Goal: Transaction & Acquisition: Obtain resource

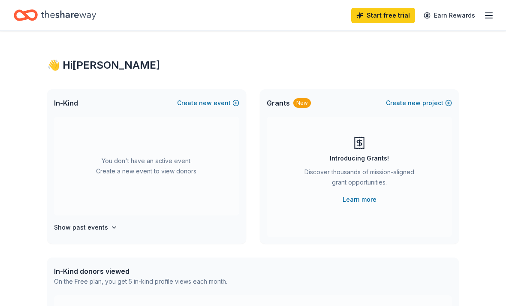
click at [209, 106] on span "new" at bounding box center [205, 103] width 13 height 10
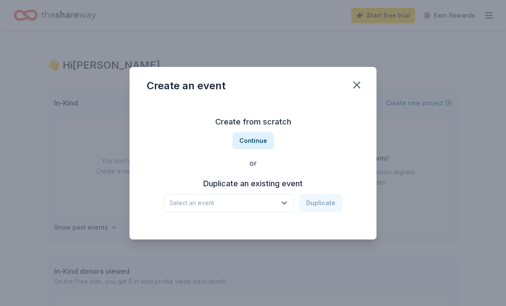
click at [283, 202] on icon "button" at bounding box center [284, 203] width 9 height 9
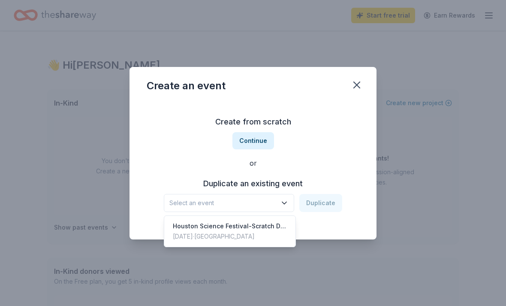
click at [248, 224] on div "Houston Science Festival-Scratch Day" at bounding box center [230, 226] width 114 height 10
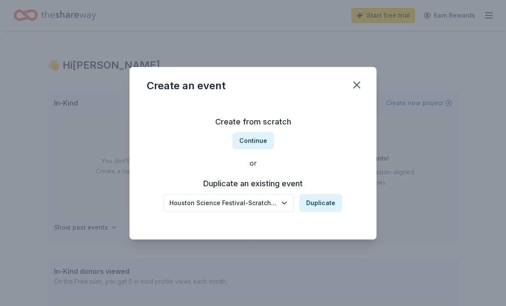
click at [308, 204] on button "Duplicate" at bounding box center [320, 203] width 43 height 18
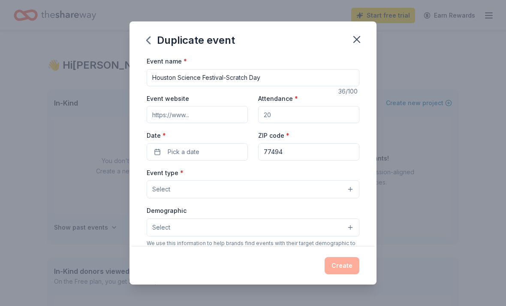
click at [279, 83] on input "Houston Science Festival-Scratch Day" at bounding box center [253, 77] width 213 height 17
type input "Houston Science Festival-Science Week"
click at [238, 112] on input "Event website" at bounding box center [197, 114] width 101 height 17
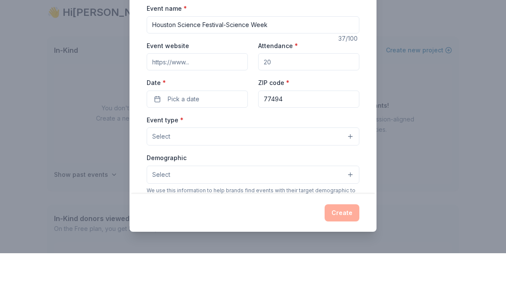
click at [230, 106] on input "Event website" at bounding box center [197, 114] width 101 height 17
click at [232, 106] on input "Event website" at bounding box center [197, 114] width 101 height 17
click at [239, 106] on input "Event website" at bounding box center [197, 114] width 101 height 17
type input "W"
type input "www.houstonsciencefestival.org"
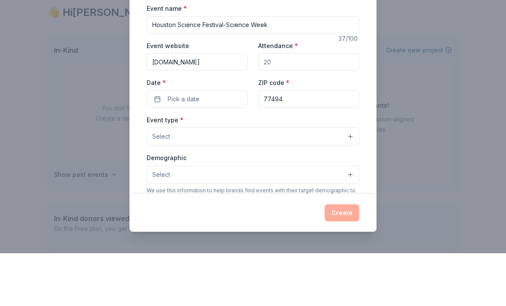
click at [293, 106] on input "Attendance *" at bounding box center [308, 114] width 101 height 17
type input "400"
click at [215, 143] on button "Pick a date" at bounding box center [197, 151] width 101 height 17
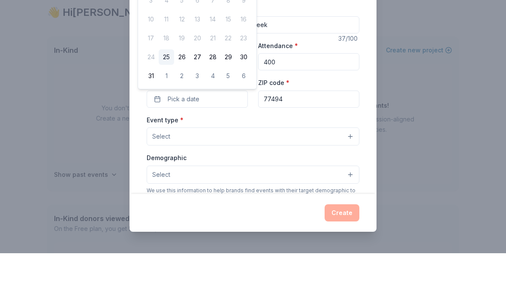
scroll to position [53, 0]
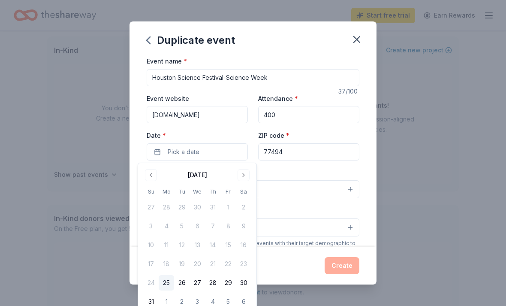
click at [247, 176] on button "Go to next month" at bounding box center [244, 175] width 12 height 12
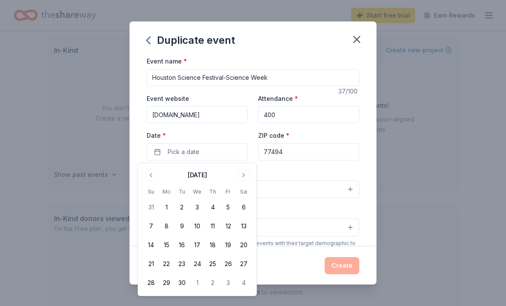
click at [245, 176] on button "Go to next month" at bounding box center [244, 175] width 12 height 12
click at [248, 210] on button "4" at bounding box center [243, 206] width 15 height 15
click at [324, 190] on button "Select" at bounding box center [253, 189] width 213 height 18
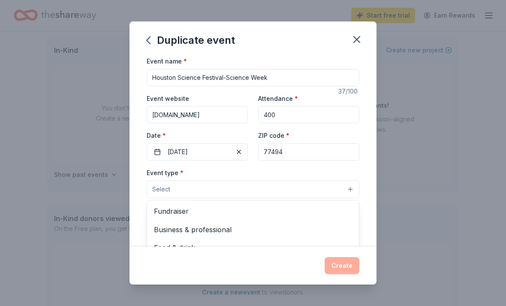
click at [310, 198] on div "Select Fundraiser Business & professional Food & drink Health & wellness Hobbie…" at bounding box center [253, 189] width 213 height 18
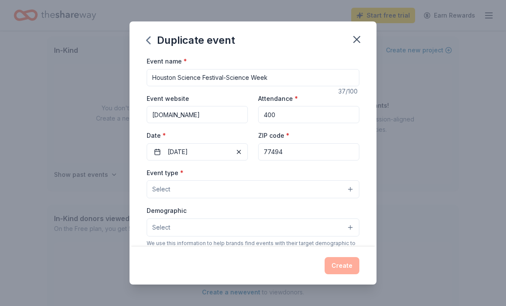
scroll to position [0, 0]
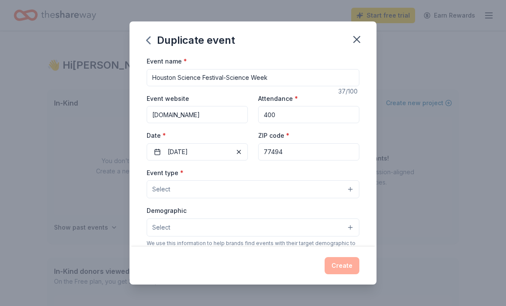
click at [295, 195] on button "Select" at bounding box center [253, 189] width 213 height 18
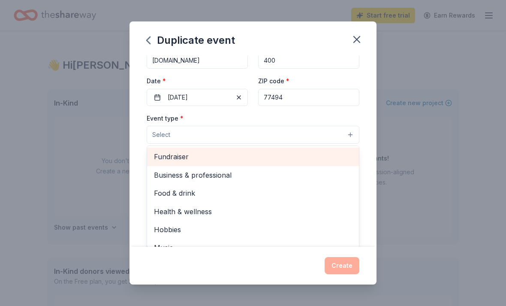
click at [183, 160] on span "Fundraiser" at bounding box center [253, 156] width 198 height 11
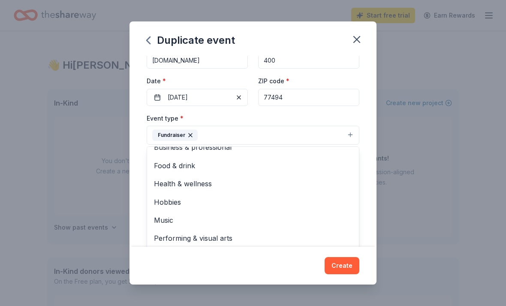
scroll to position [9, 0]
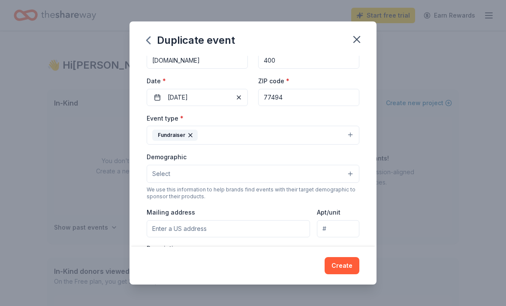
click at [348, 177] on button "Select" at bounding box center [253, 174] width 213 height 18
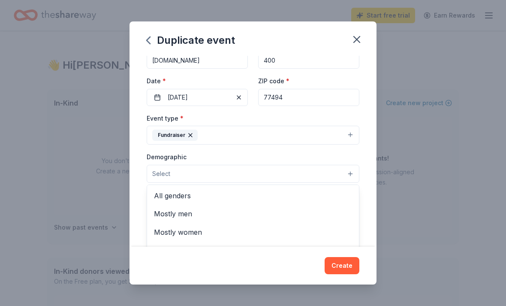
scroll to position [0, 0]
click at [189, 201] on span "All genders" at bounding box center [253, 195] width 198 height 11
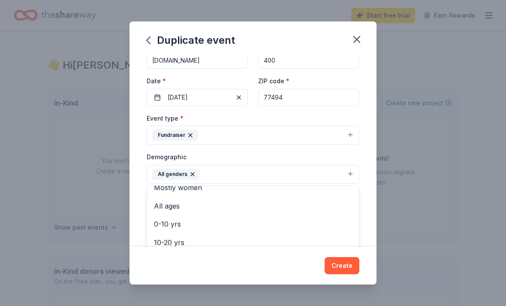
scroll to position [37, 0]
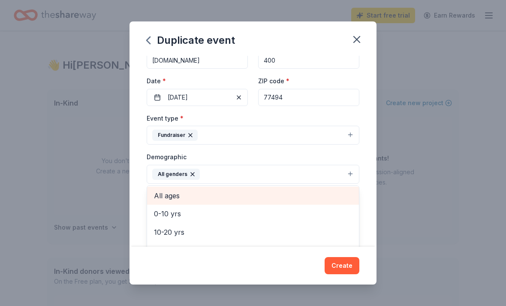
click at [180, 200] on span "All ages" at bounding box center [253, 195] width 198 height 11
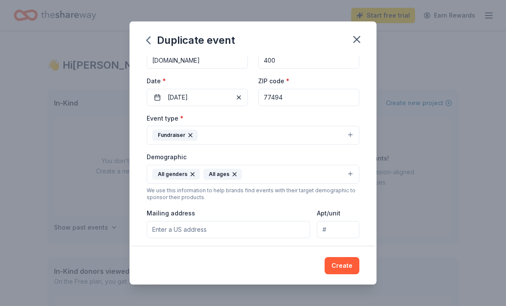
click at [267, 234] on input "Mailing address" at bounding box center [228, 229] width 163 height 17
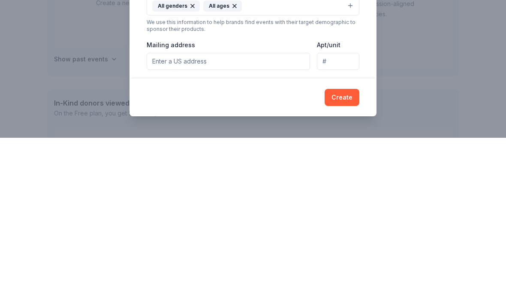
click at [353, 257] on button "Create" at bounding box center [342, 265] width 35 height 17
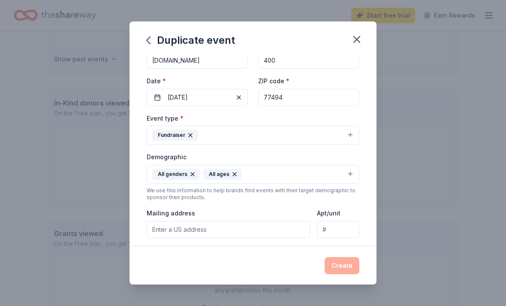
scroll to position [0, 0]
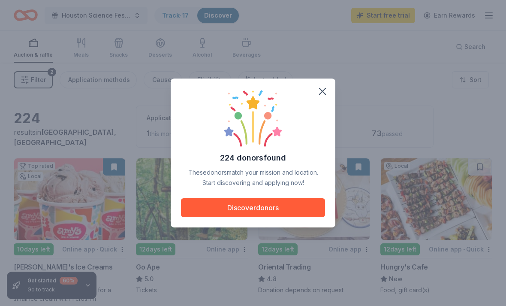
click at [229, 208] on button "Discover donors" at bounding box center [253, 207] width 144 height 19
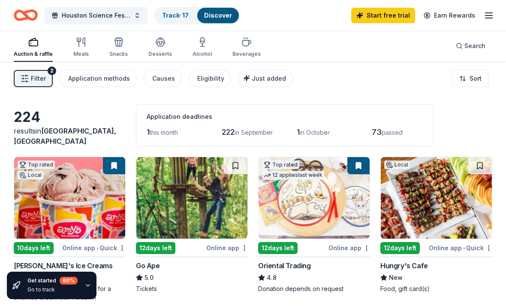
scroll to position [3, 0]
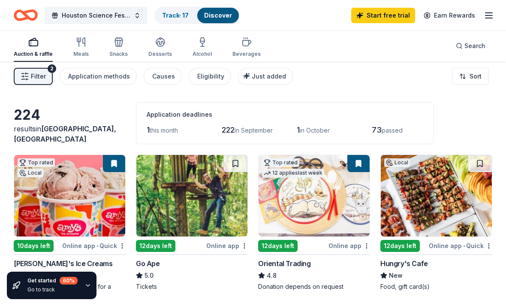
click at [470, 47] on span "Search" at bounding box center [475, 46] width 21 height 10
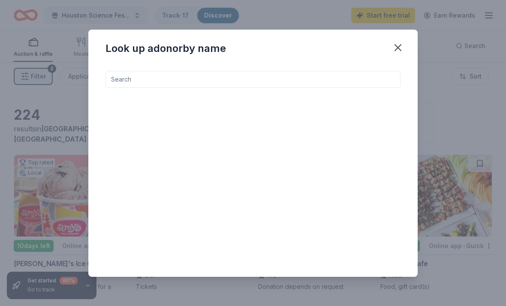
click at [175, 83] on input at bounding box center [253, 79] width 295 height 17
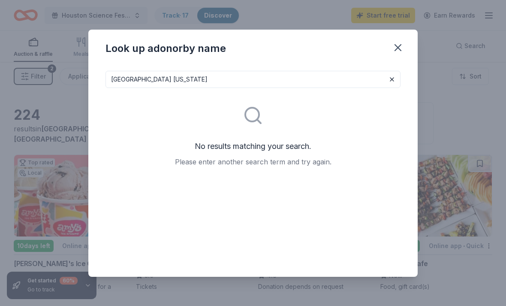
type input "Houston Texas"
click at [389, 48] on button "button" at bounding box center [398, 47] width 19 height 19
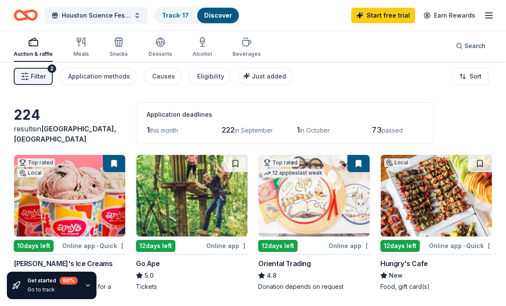
click at [85, 142] on span "[GEOGRAPHIC_DATA], [GEOGRAPHIC_DATA]" at bounding box center [65, 133] width 103 height 19
click at [87, 143] on span "[GEOGRAPHIC_DATA], [GEOGRAPHIC_DATA]" at bounding box center [65, 133] width 103 height 19
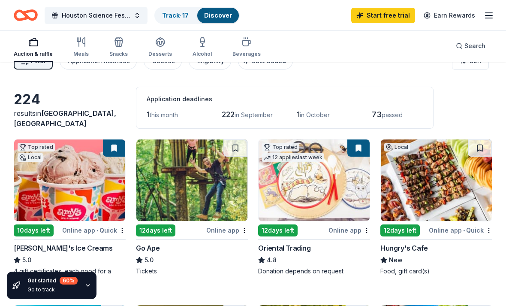
scroll to position [0, 0]
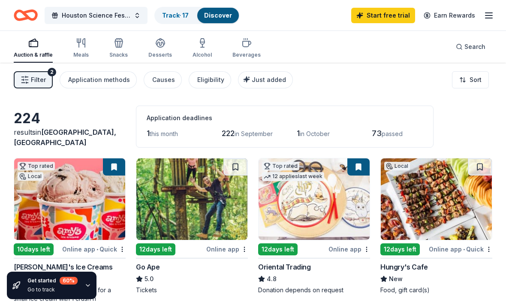
click at [169, 81] on div "Causes" at bounding box center [163, 80] width 23 height 10
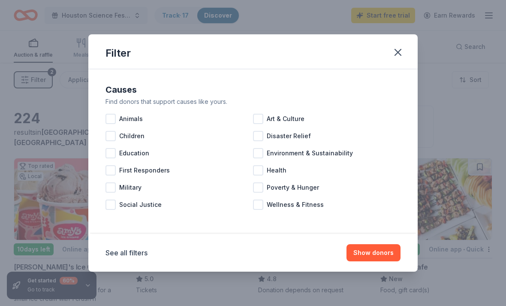
click at [116, 140] on div "Children" at bounding box center [180, 135] width 148 height 17
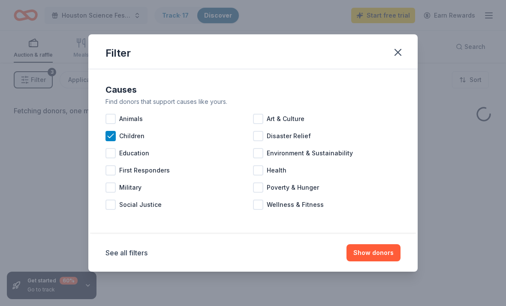
click at [116, 154] on div "Education" at bounding box center [180, 153] width 148 height 17
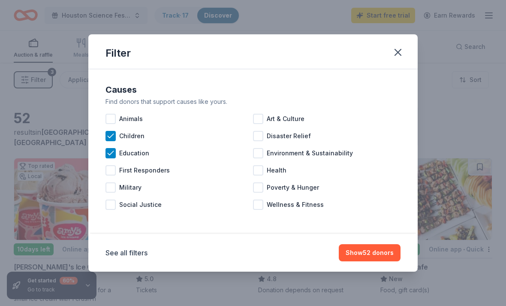
click at [362, 253] on button "Show 52 donors" at bounding box center [370, 252] width 62 height 17
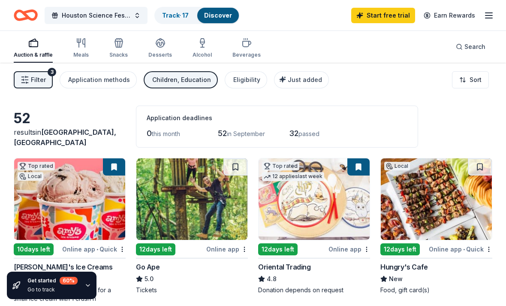
click at [43, 82] on span "Filter" at bounding box center [38, 80] width 15 height 10
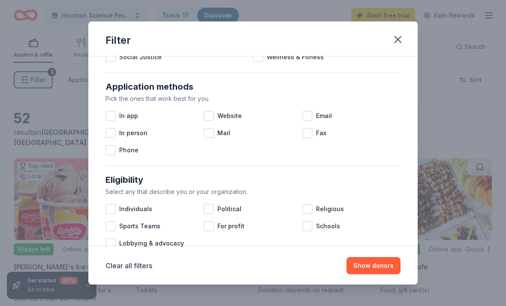
scroll to position [135, 0]
click at [111, 118] on div at bounding box center [111, 115] width 10 height 10
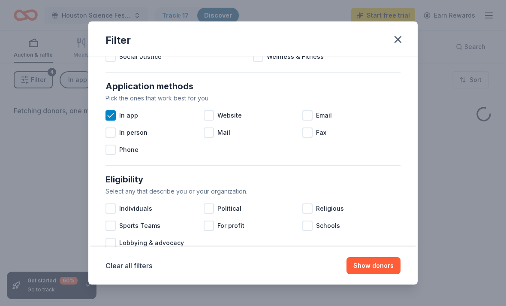
click at [113, 154] on div at bounding box center [111, 150] width 10 height 10
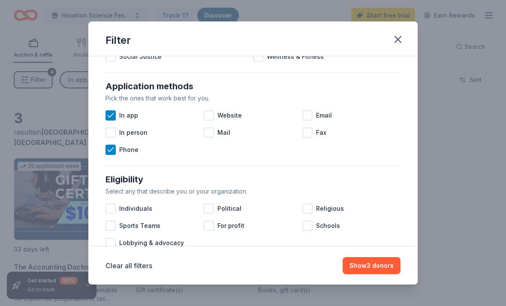
click at [209, 118] on div at bounding box center [209, 115] width 10 height 10
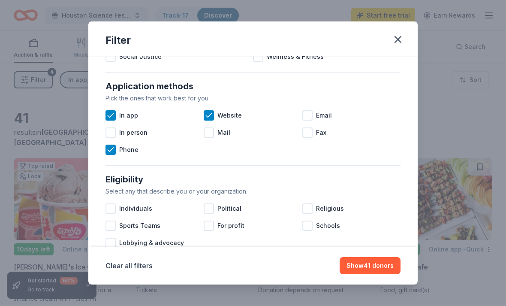
click at [307, 115] on div at bounding box center [307, 115] width 10 height 10
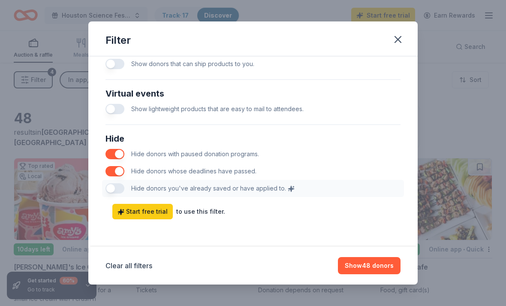
scroll to position [433, 0]
click at [375, 263] on button "Show 48 donors" at bounding box center [369, 265] width 63 height 17
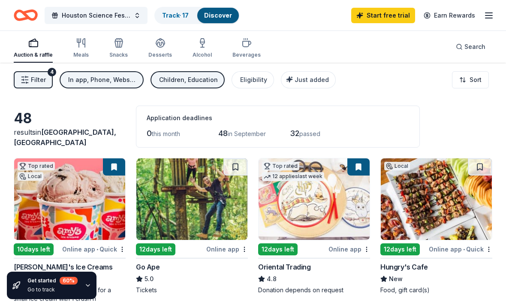
click at [251, 82] on div "Eligibility" at bounding box center [253, 80] width 27 height 10
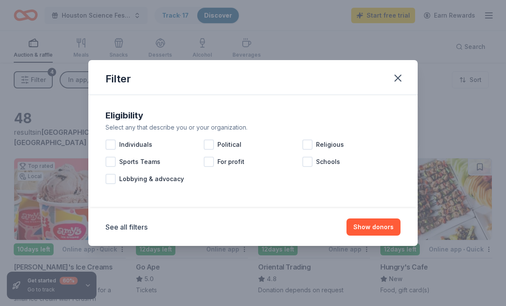
click at [400, 77] on icon "button" at bounding box center [398, 78] width 12 height 12
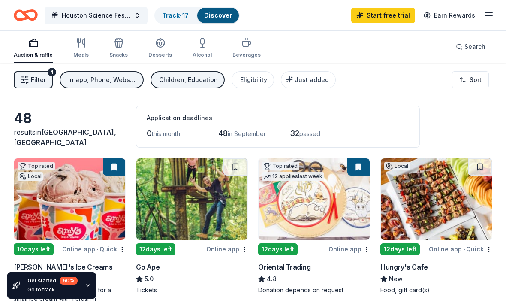
click at [323, 77] on button "Just added" at bounding box center [308, 79] width 55 height 17
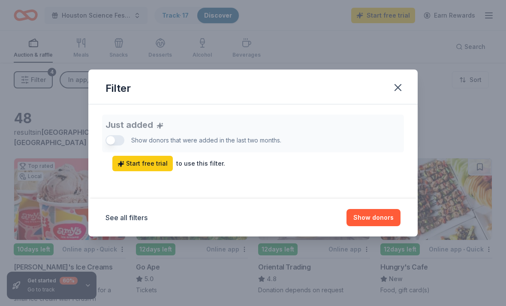
click at [398, 91] on icon "button" at bounding box center [398, 87] width 12 height 12
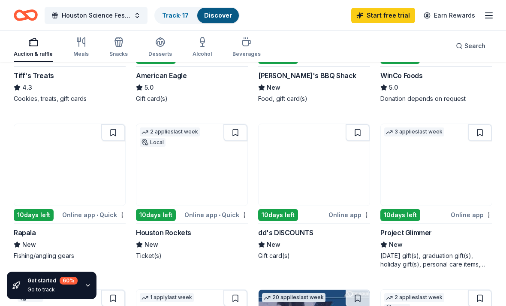
scroll to position [356, 0]
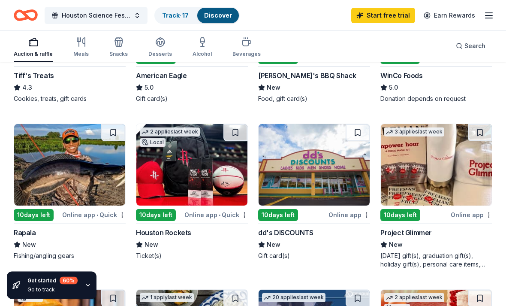
click at [212, 178] on img at bounding box center [191, 164] width 111 height 81
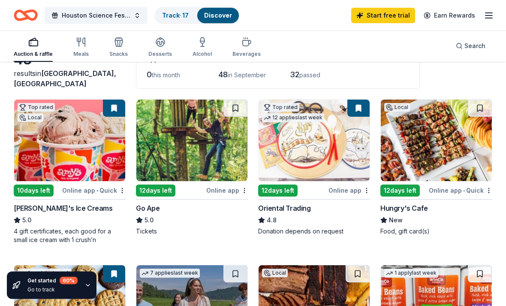
scroll to position [59, 0]
click at [88, 188] on div "Online app • Quick" at bounding box center [93, 190] width 63 height 11
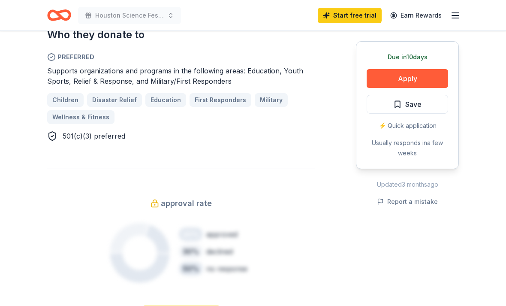
scroll to position [506, 0]
click at [430, 73] on button "Apply" at bounding box center [407, 78] width 81 height 19
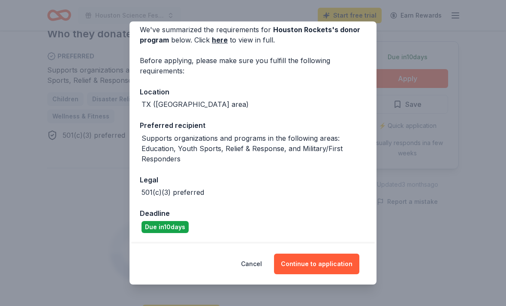
scroll to position [38, 0]
click at [311, 264] on button "Continue to application" at bounding box center [316, 264] width 85 height 21
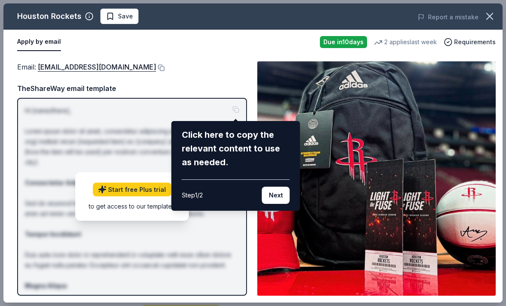
click at [273, 194] on button "Next" at bounding box center [276, 195] width 28 height 17
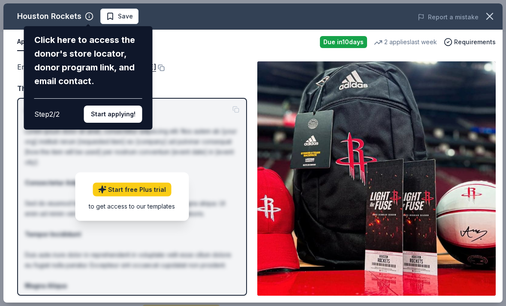
click at [120, 106] on button "Start applying!" at bounding box center [113, 114] width 58 height 17
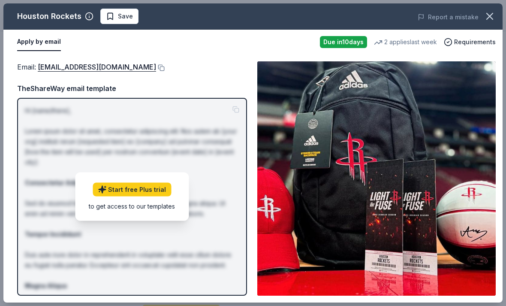
click at [157, 188] on link "Start free Plus trial" at bounding box center [132, 190] width 78 height 14
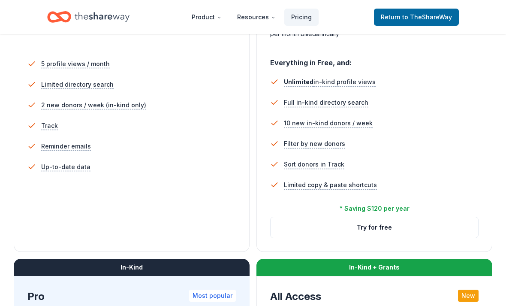
scroll to position [241, 0]
click at [192, 270] on div "In-Kind" at bounding box center [132, 267] width 236 height 17
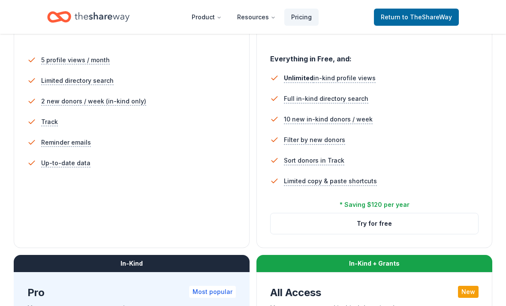
scroll to position [245, 0]
click at [410, 226] on button "Try for free" at bounding box center [375, 223] width 208 height 21
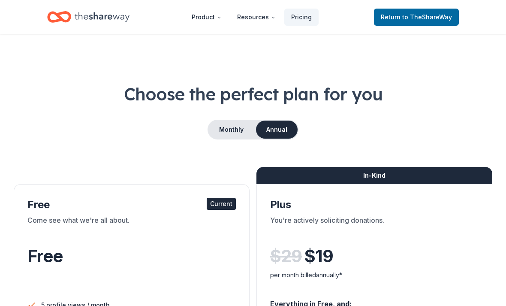
scroll to position [46, 0]
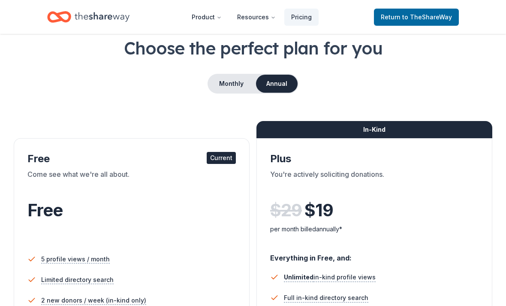
click at [226, 92] on button "Monthly" at bounding box center [231, 84] width 46 height 18
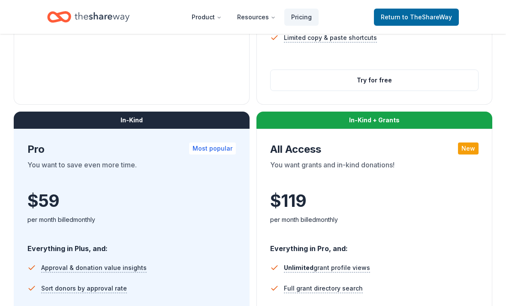
scroll to position [388, 0]
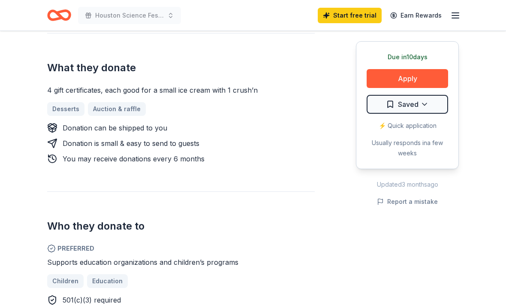
scroll to position [342, 0]
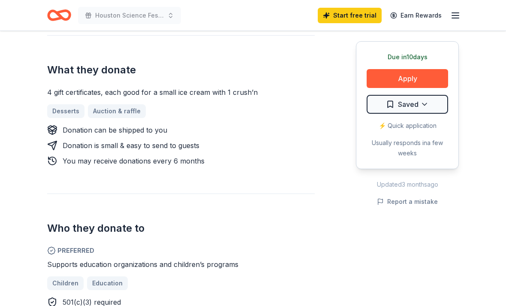
click at [424, 77] on button "Apply" at bounding box center [407, 78] width 81 height 19
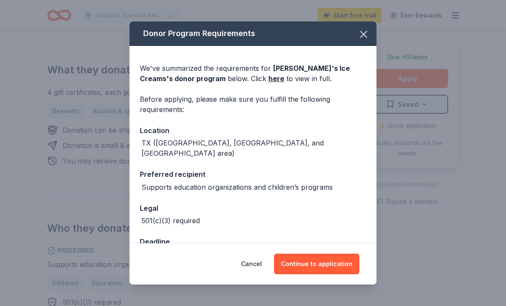
click at [336, 267] on button "Continue to application" at bounding box center [316, 264] width 85 height 21
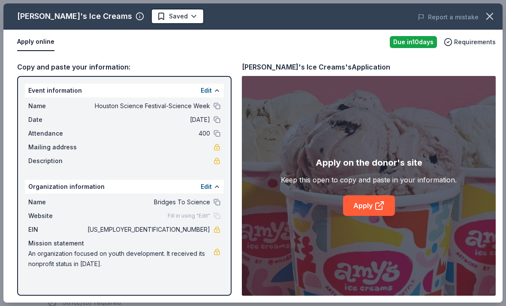
click at [368, 170] on div "Apply on the donor's site Keep this open to copy and paste in your information.…" at bounding box center [369, 186] width 176 height 60
click at [378, 160] on div "Apply on the donor's site" at bounding box center [369, 163] width 107 height 14
